Goal: Information Seeking & Learning: Learn about a topic

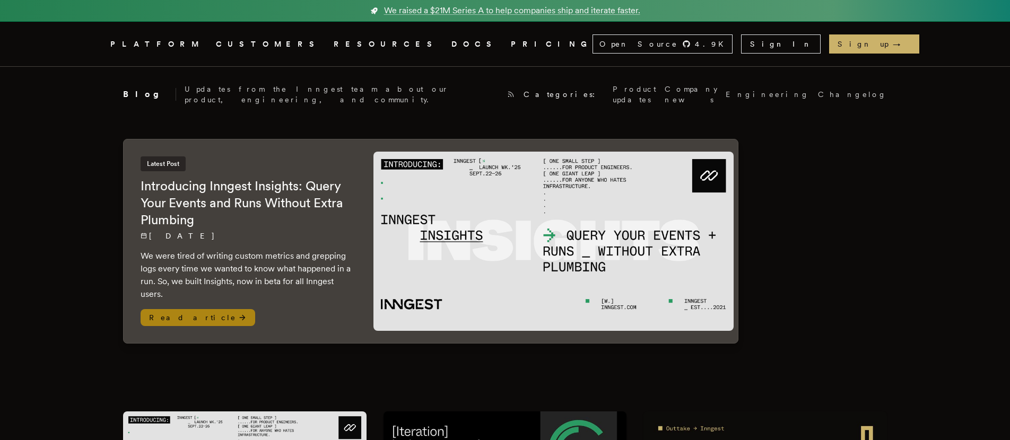
click at [265, 197] on h2 "Introducing Inngest Insights: Query Your Events and Runs Without Extra Plumbing" at bounding box center [247, 203] width 212 height 51
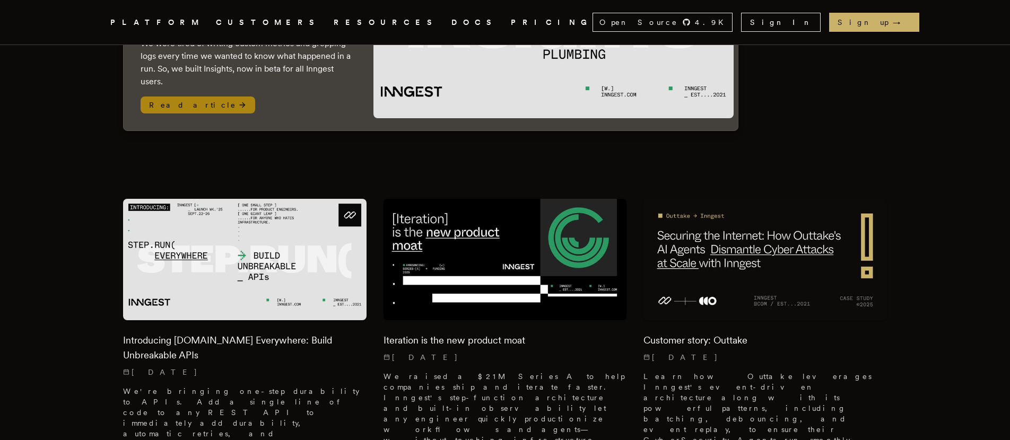
scroll to position [297, 0]
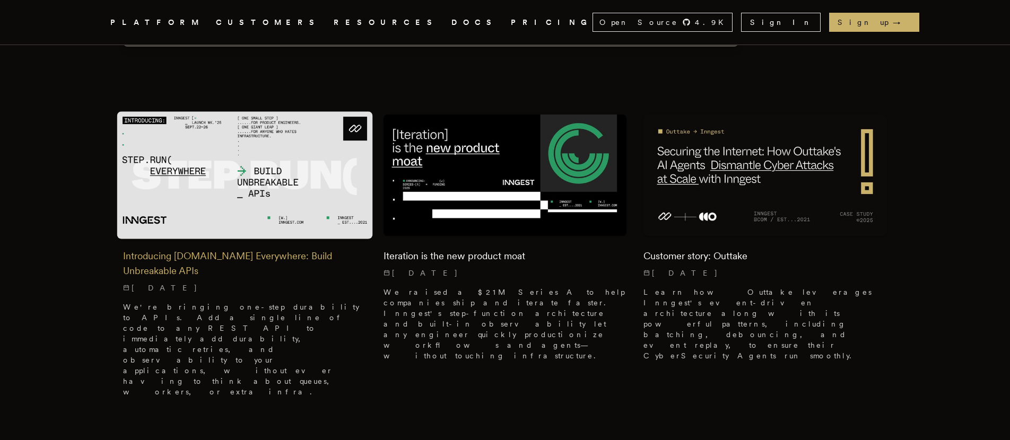
click at [313, 219] on img at bounding box center [245, 174] width 256 height 127
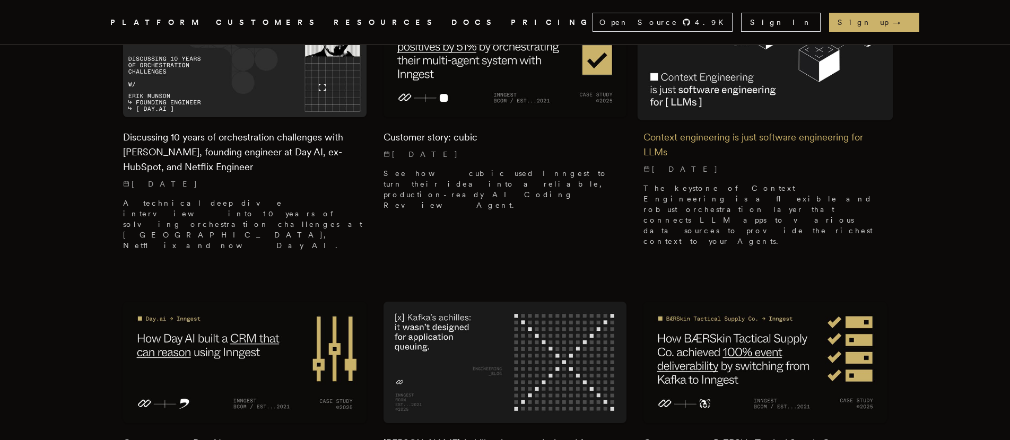
scroll to position [752, 0]
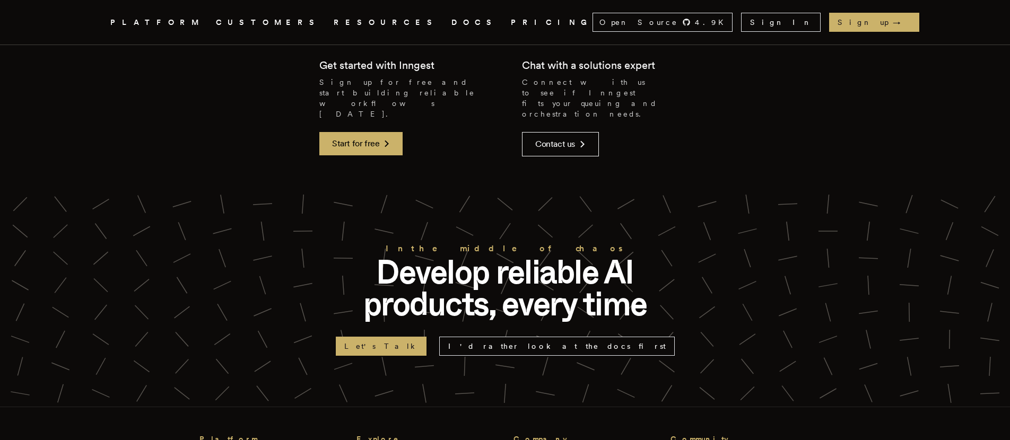
scroll to position [2671, 0]
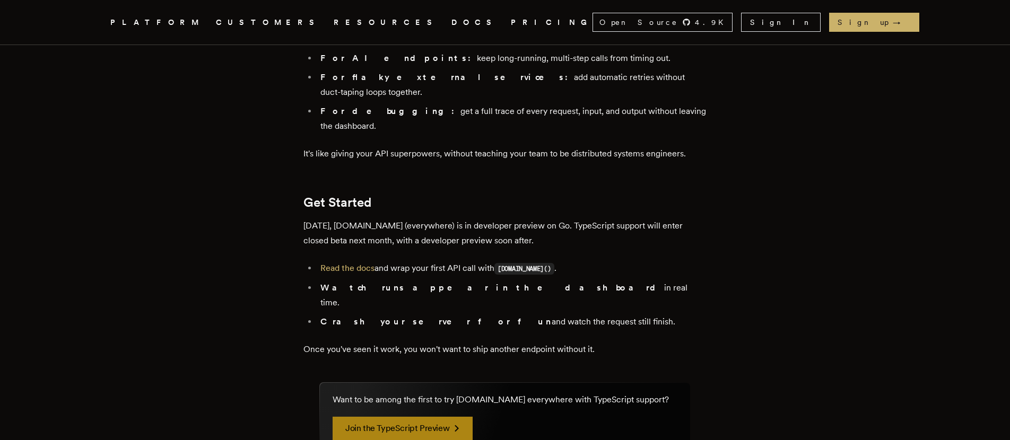
scroll to position [1838, 0]
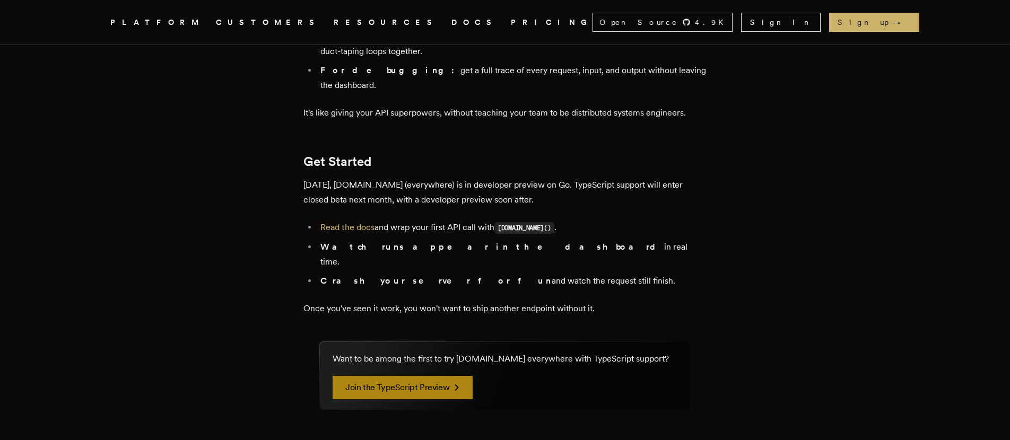
click at [414, 376] on link "Join the TypeScript Preview" at bounding box center [403, 387] width 140 height 23
